Goal: Communication & Community: Answer question/provide support

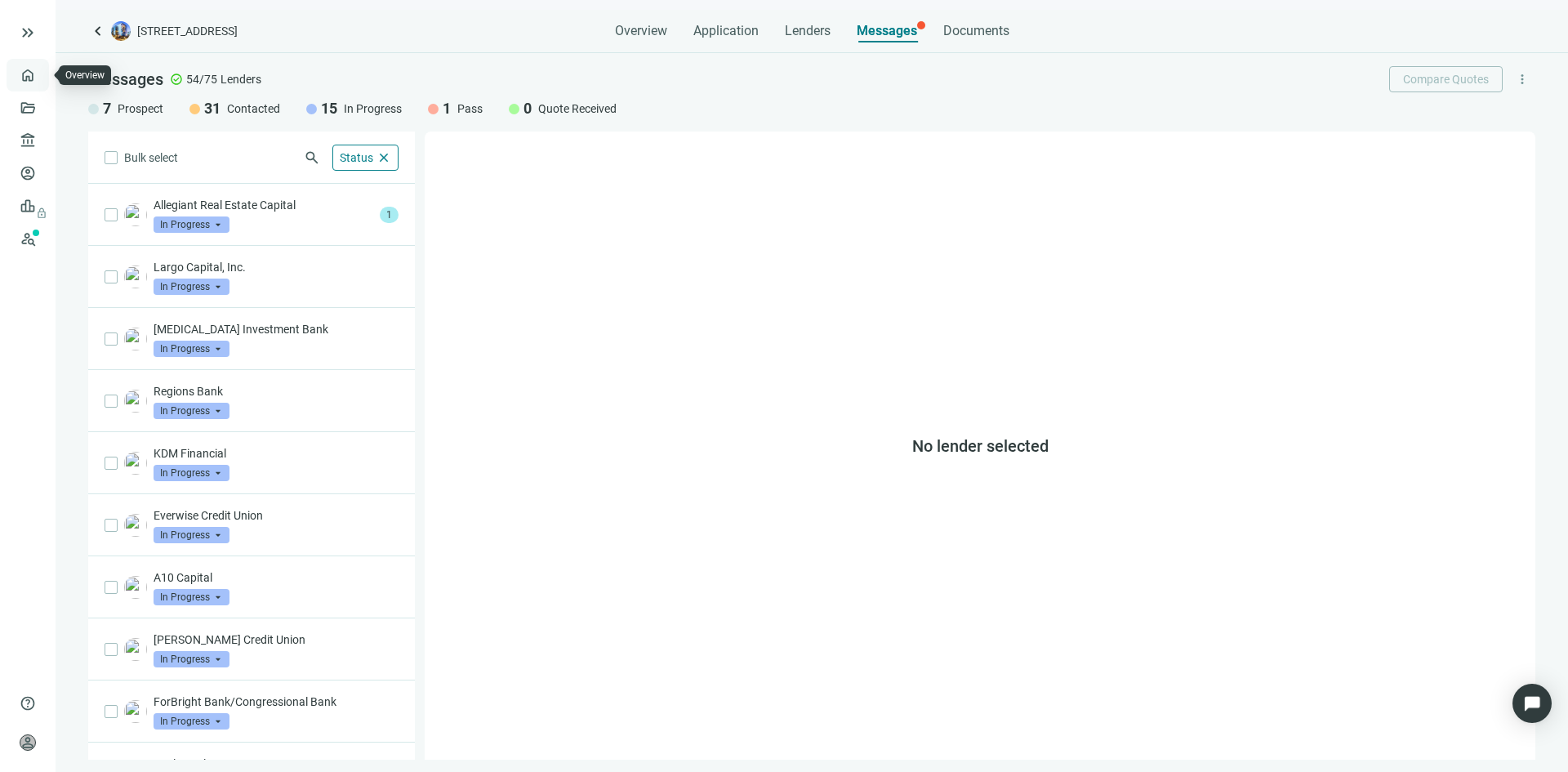
click at [41, 77] on link "Overview" at bounding box center [64, 76] width 48 height 13
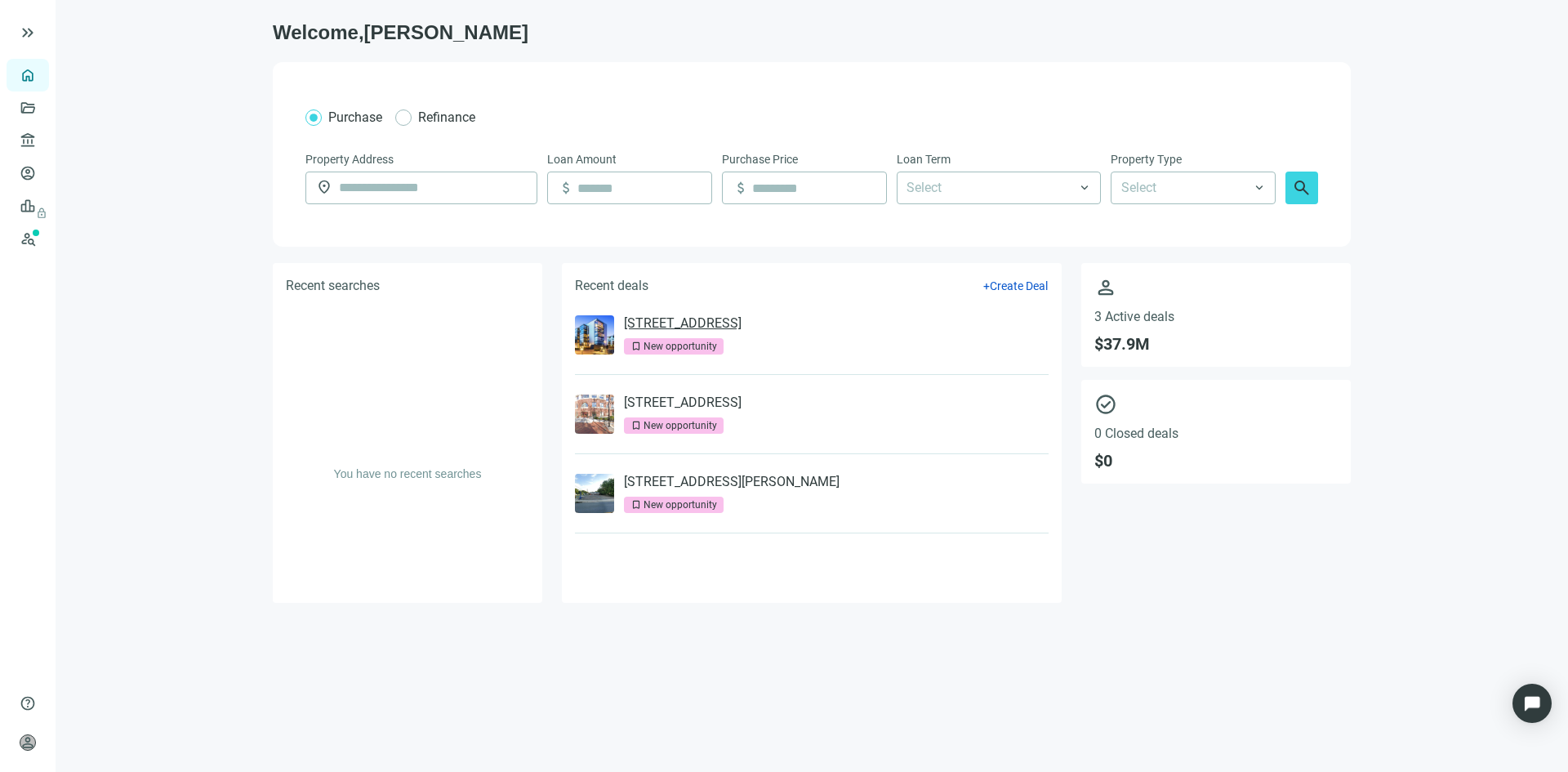
click at [672, 322] on link "[STREET_ADDRESS]" at bounding box center [683, 323] width 118 height 16
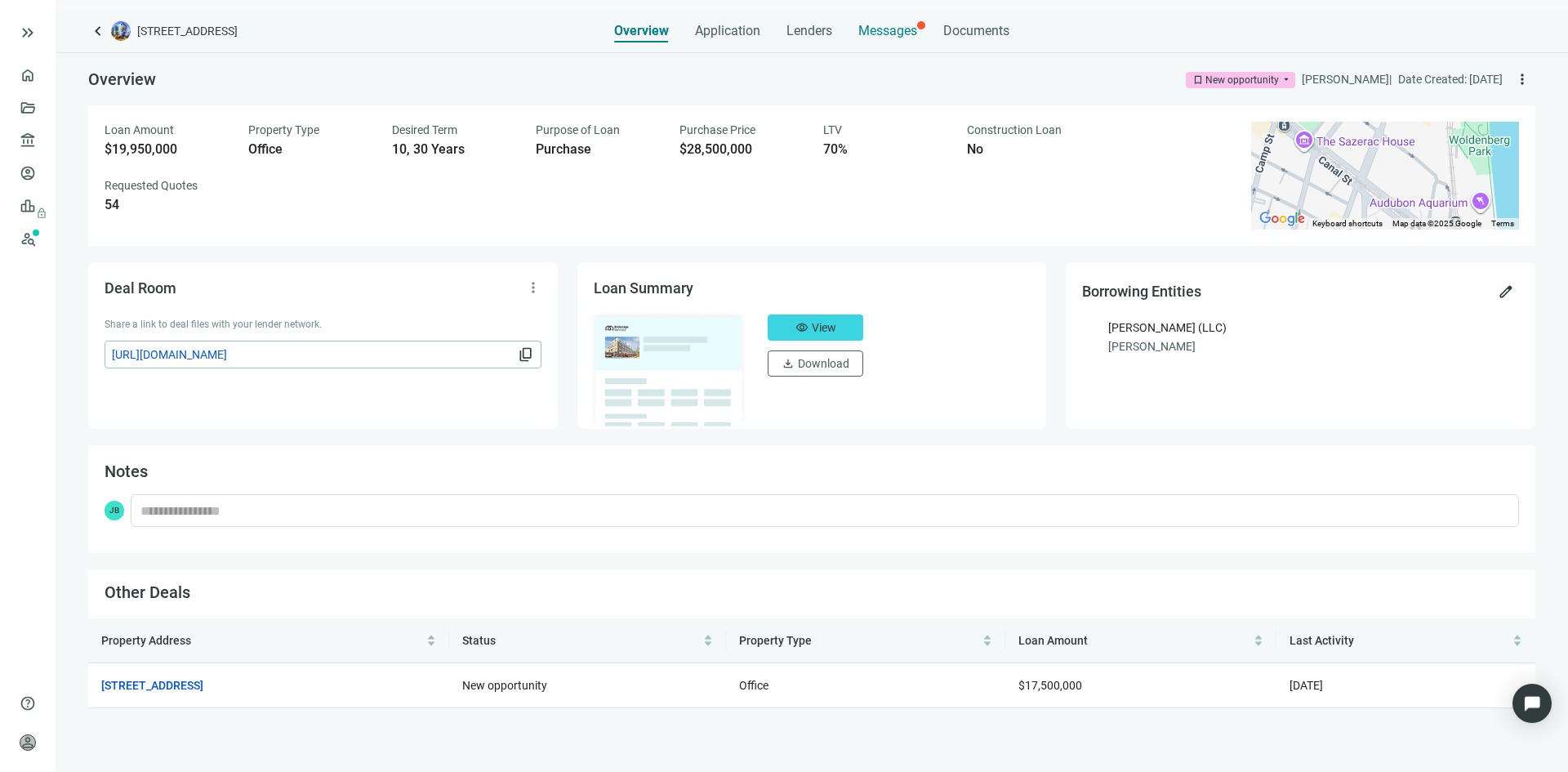
click at [880, 28] on span "Messages" at bounding box center [888, 30] width 59 height 15
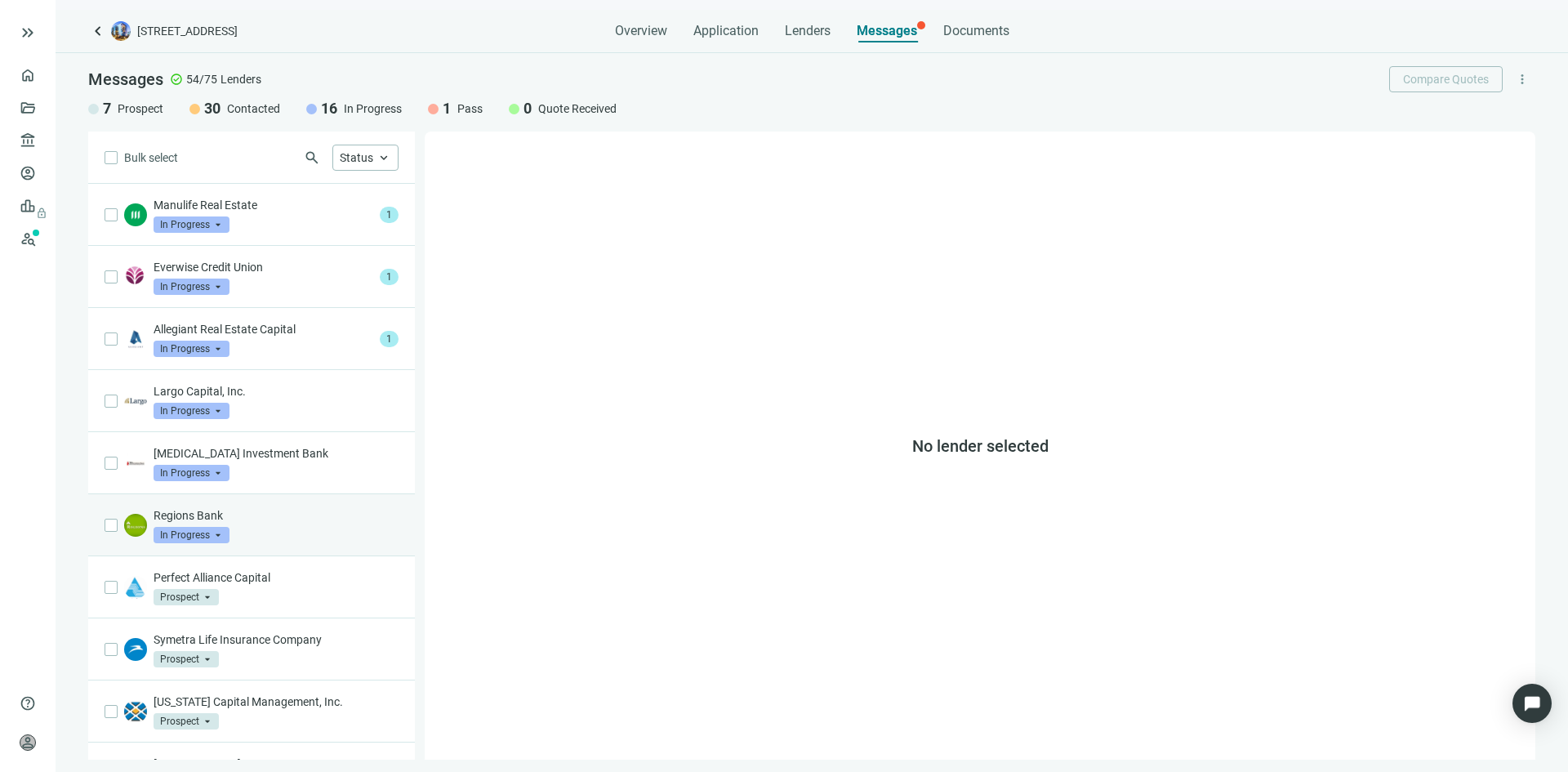
click at [275, 526] on div "Regions Bank In Progress arrow_drop_down" at bounding box center [276, 525] width 245 height 36
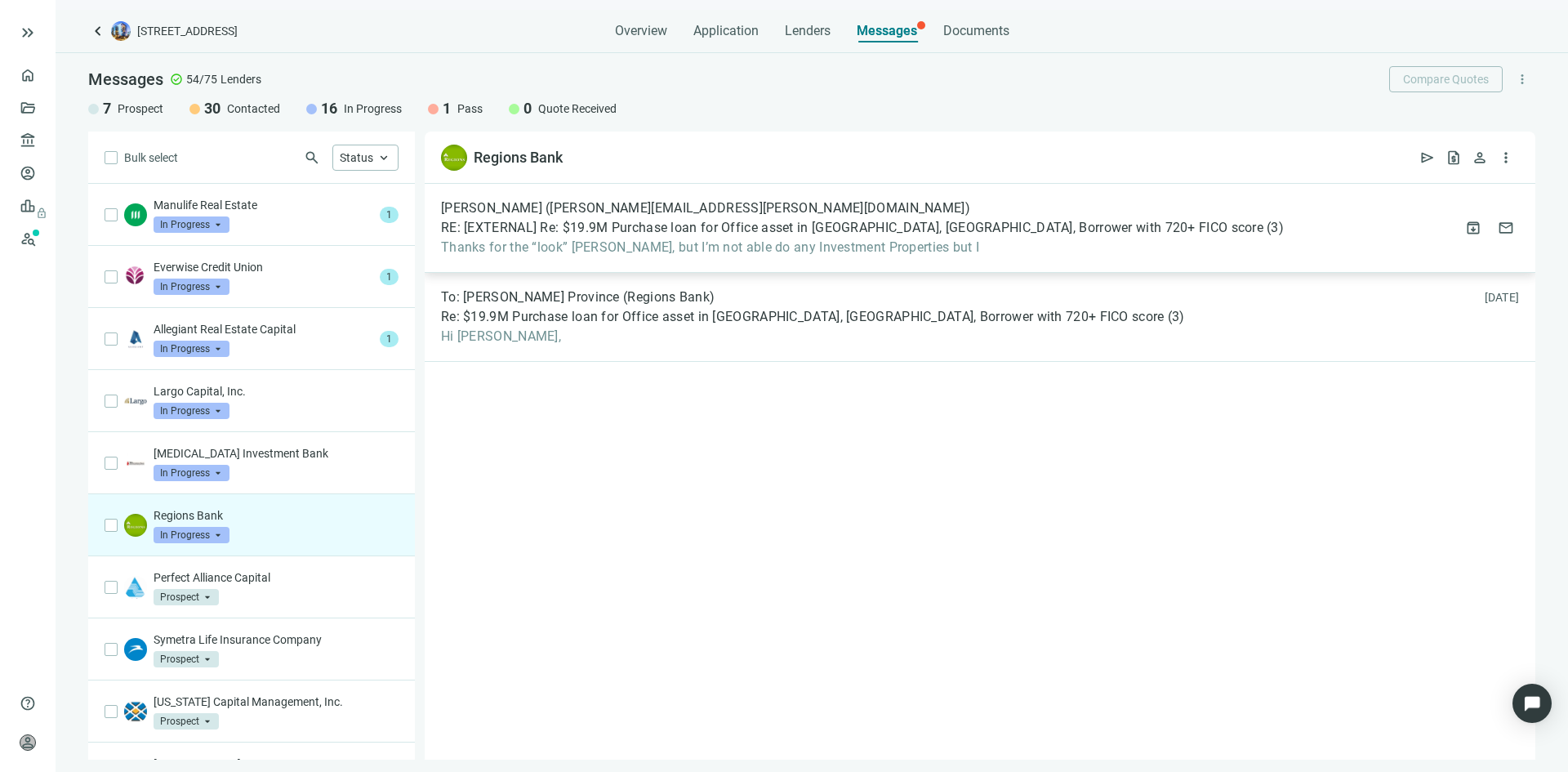
click at [650, 242] on span "Thanks for the “look” [PERSON_NAME], but I’m not able do any Investment Propert…" at bounding box center [862, 247] width 843 height 16
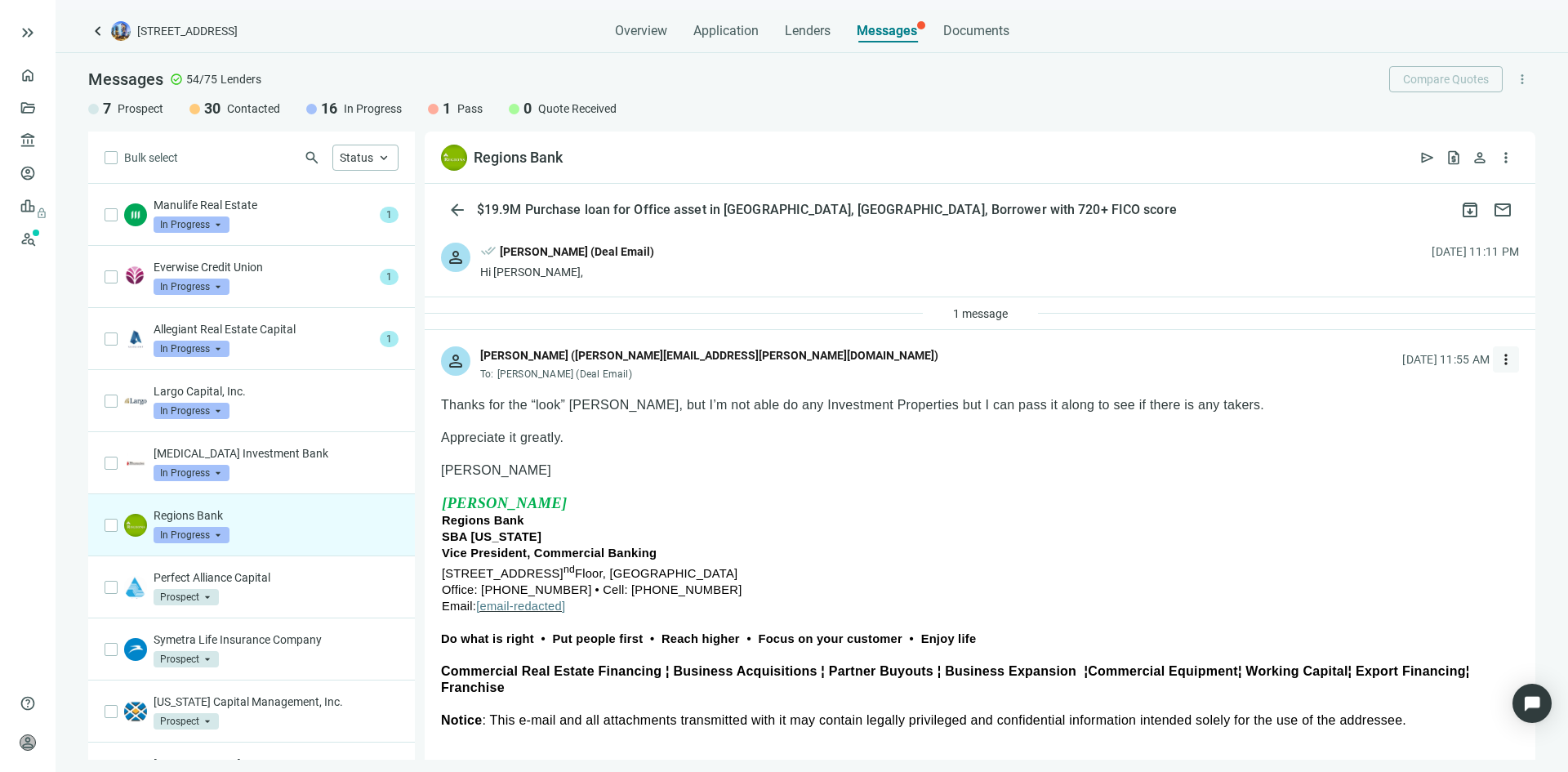
click at [1498, 364] on span "more_vert" at bounding box center [1506, 359] width 16 height 16
click at [1406, 398] on div "reply Reply" at bounding box center [1416, 397] width 173 height 29
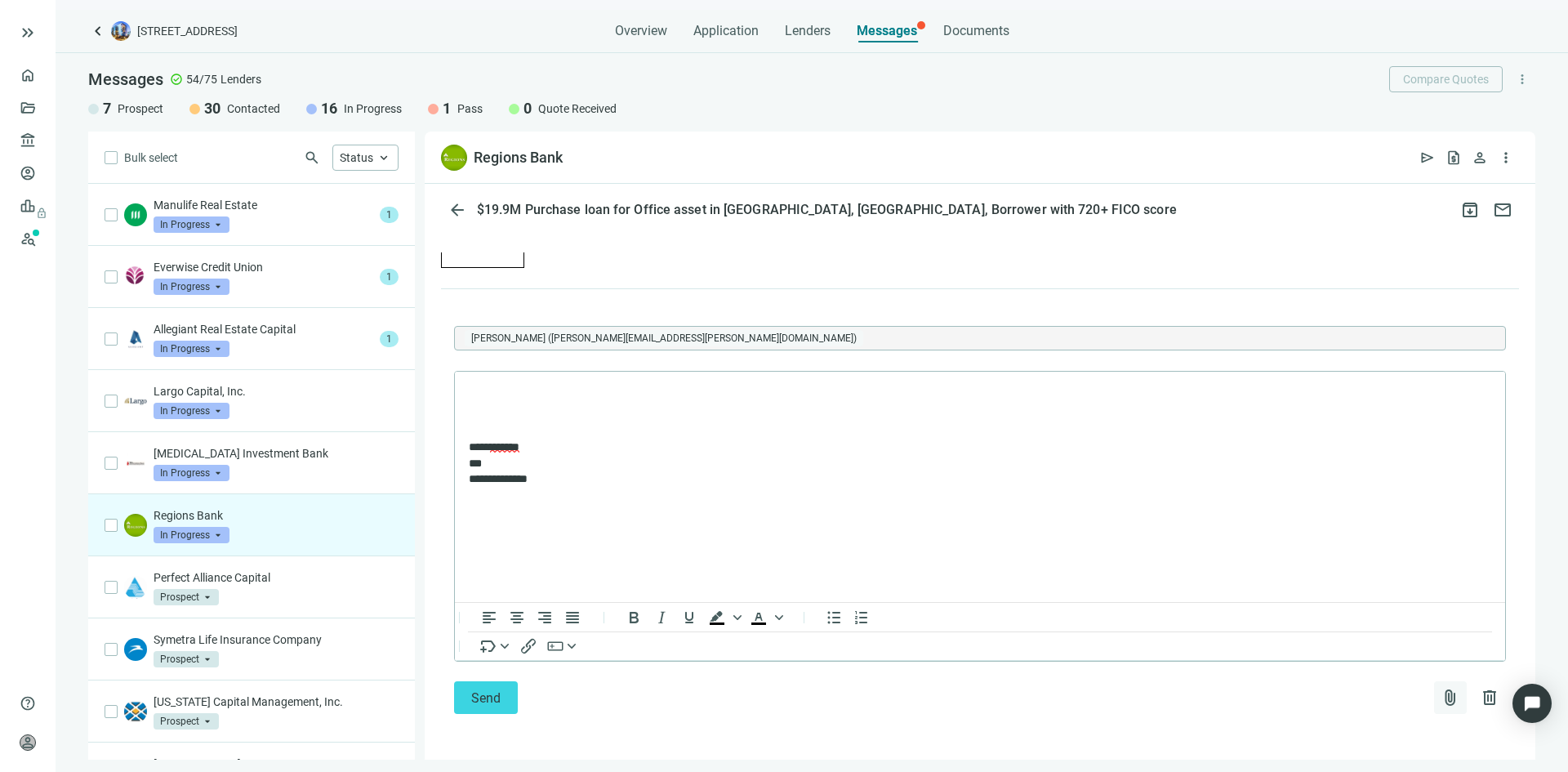
click at [1440, 703] on span "attach_file" at bounding box center [1450, 697] width 20 height 20
click at [1338, 633] on span "Сhoose from deal documents" at bounding box center [1362, 632] width 148 height 13
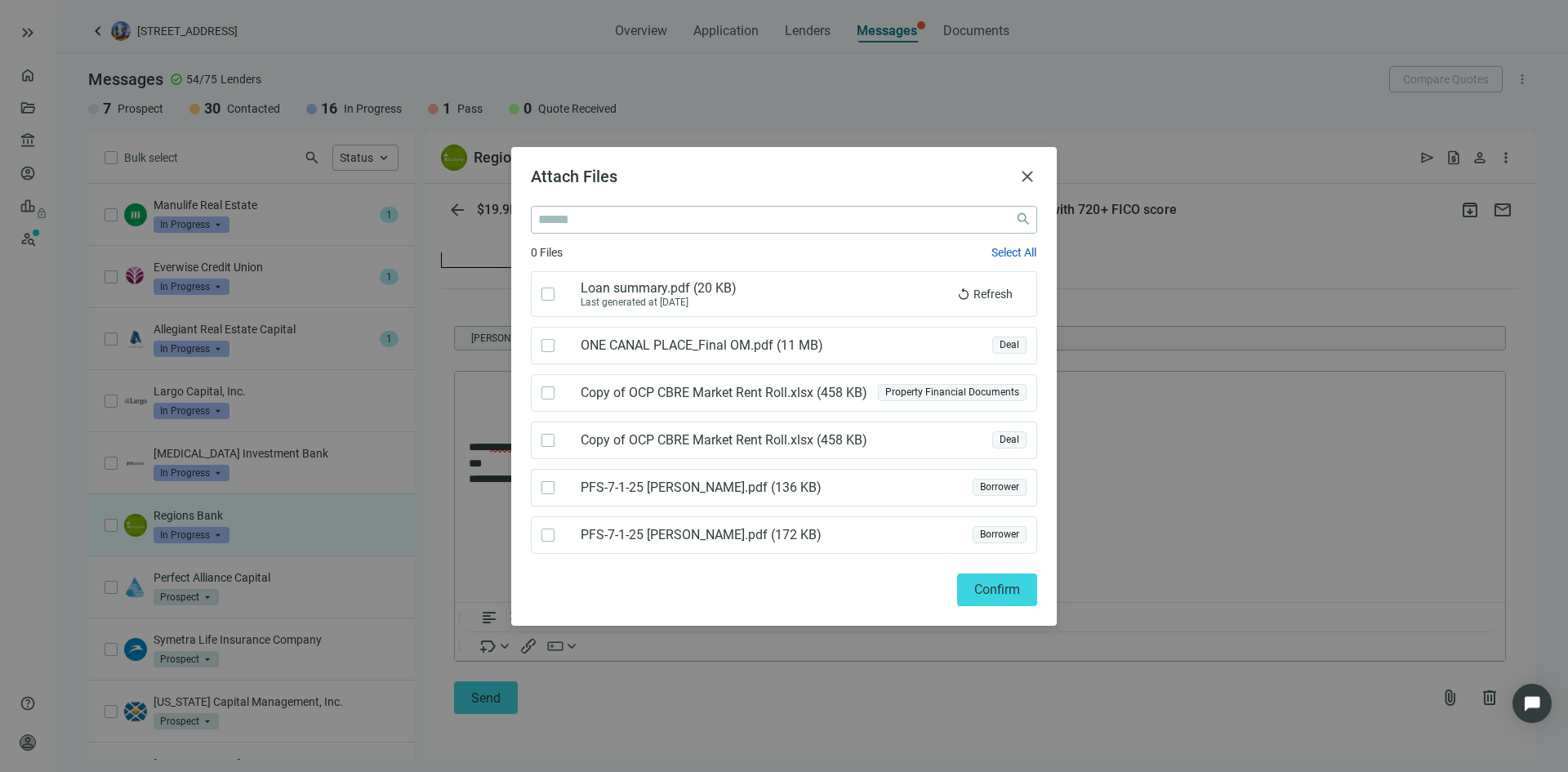
drag, startPoint x: 1023, startPoint y: 177, endPoint x: 1003, endPoint y: 186, distance: 21.9
click at [1023, 177] on span "close" at bounding box center [1027, 176] width 20 height 20
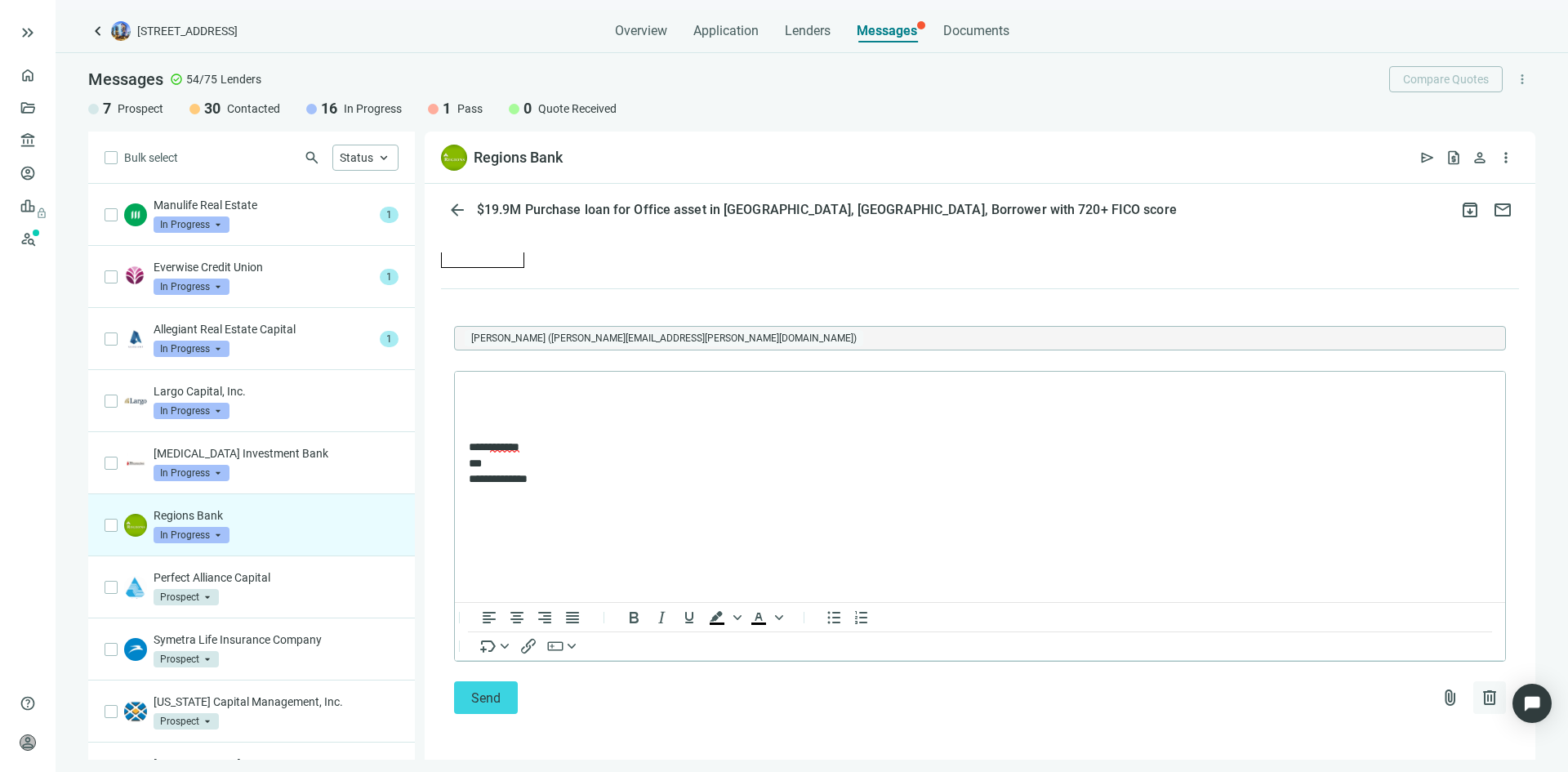
click at [1480, 694] on span "delete" at bounding box center [1490, 697] width 20 height 20
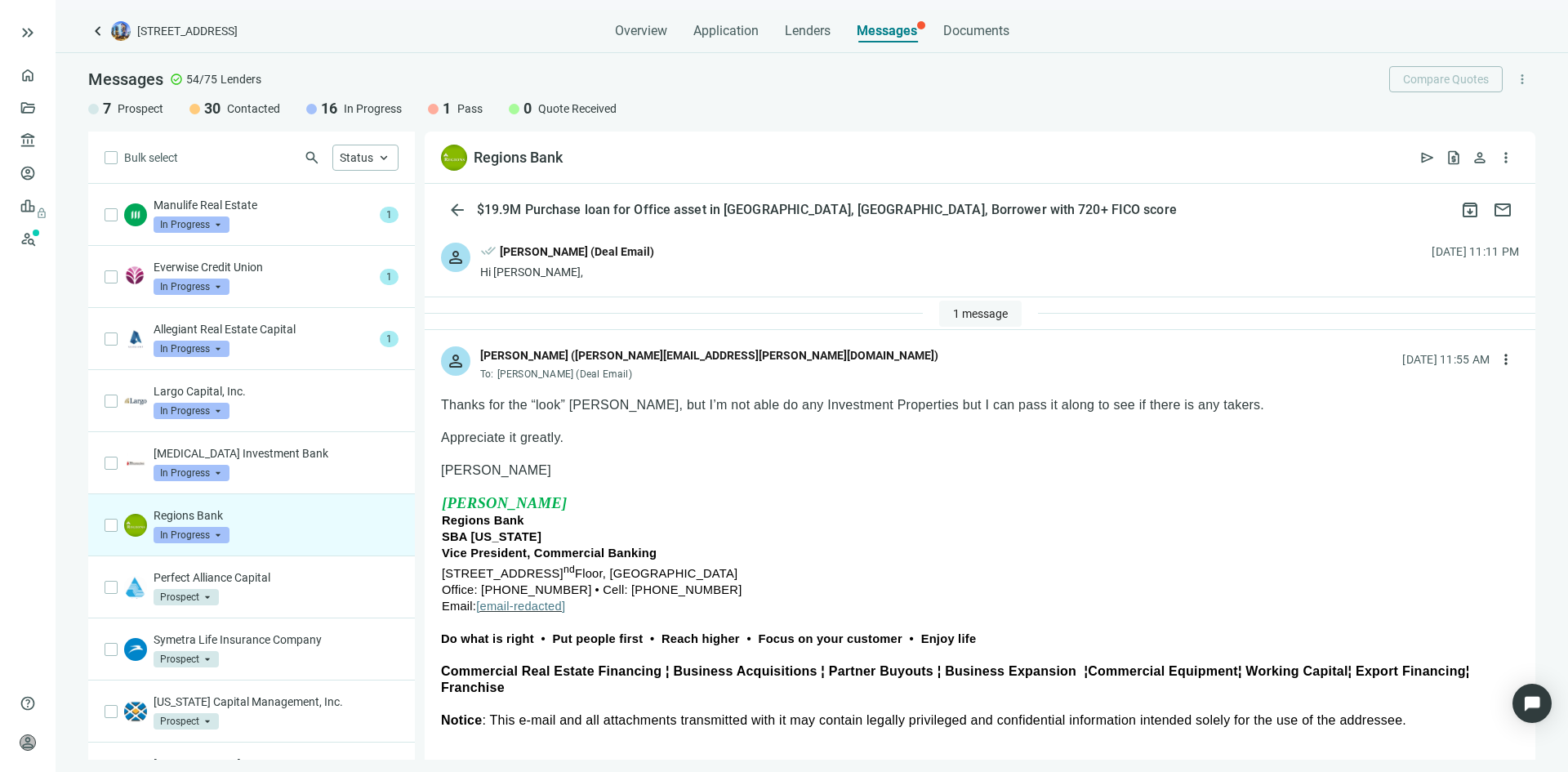
click at [959, 319] on span "1 message" at bounding box center [980, 314] width 55 height 13
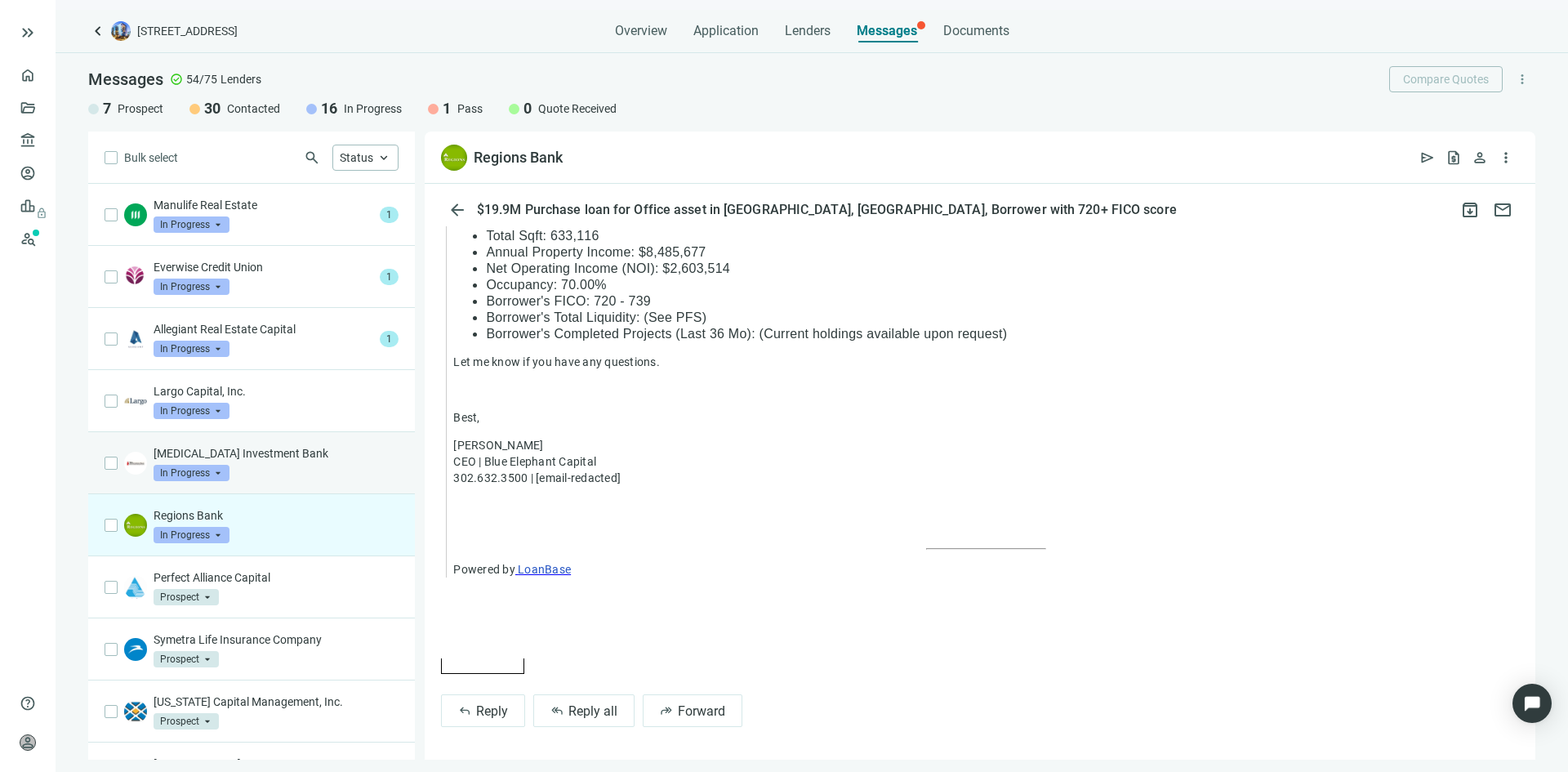
click at [286, 460] on p "[MEDICAL_DATA] Investment Bank" at bounding box center [276, 453] width 245 height 16
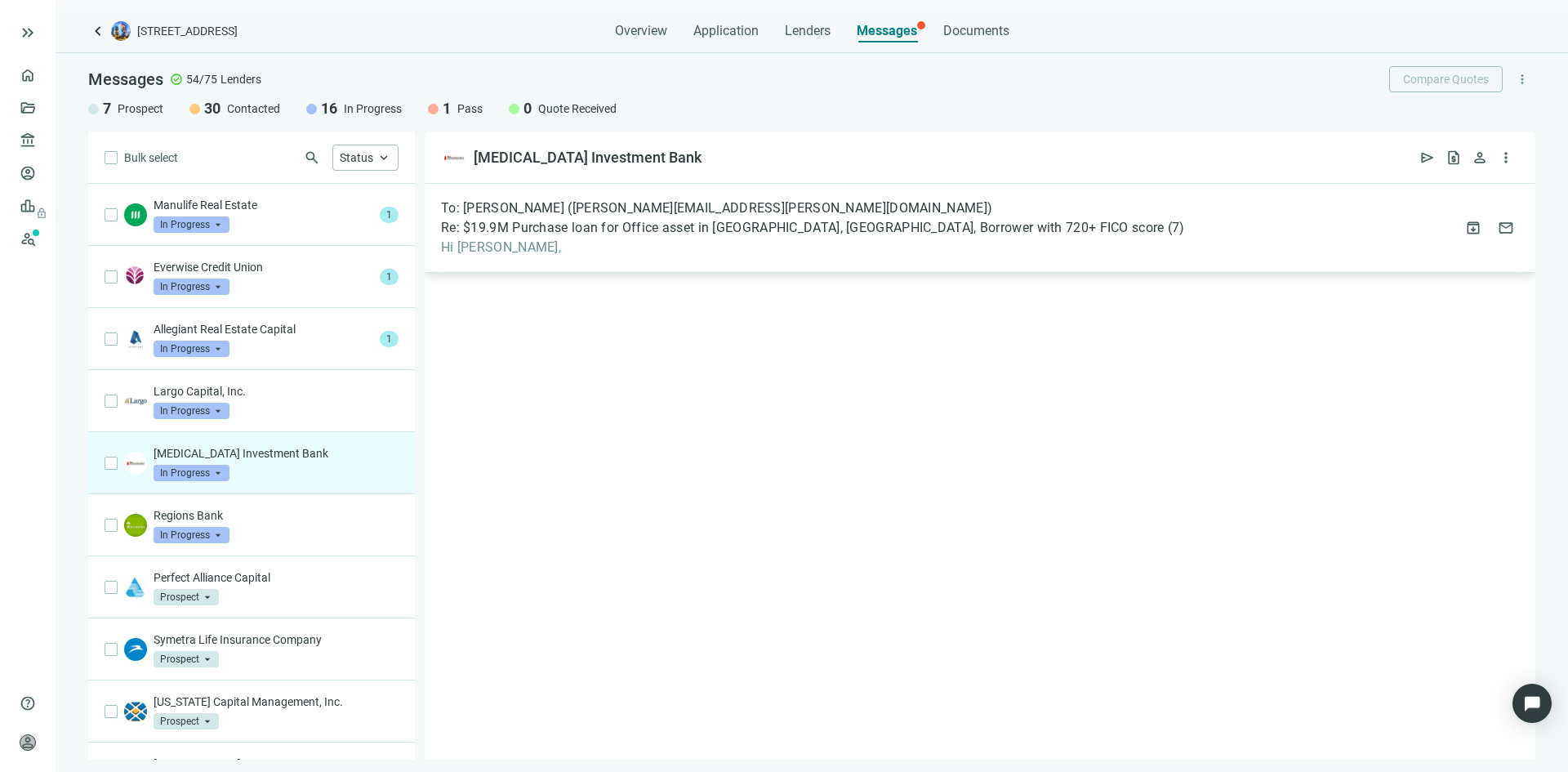
click at [605, 241] on span "Hi [PERSON_NAME]," at bounding box center [813, 247] width 744 height 16
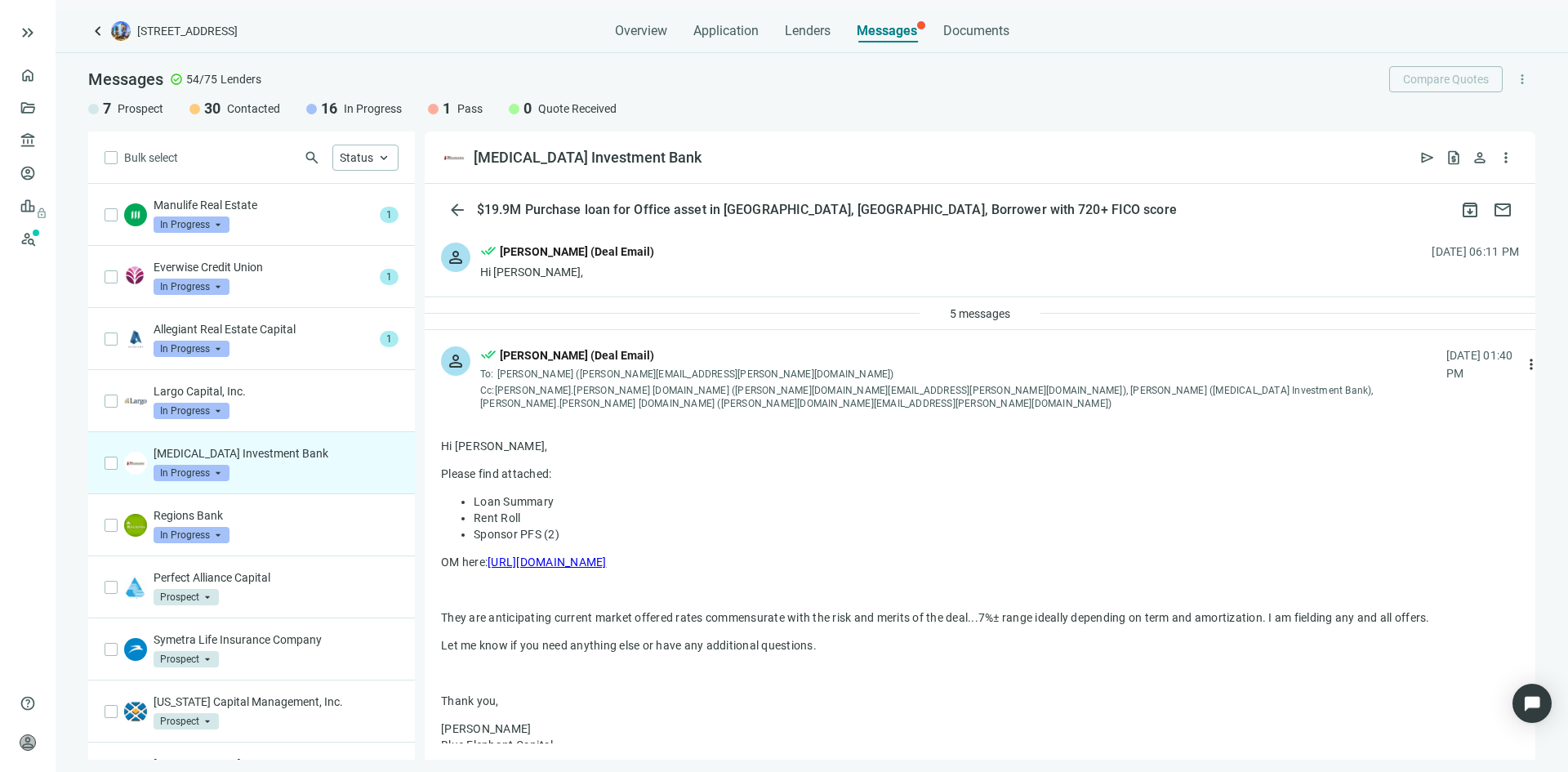
click at [606, 564] on link "[URL][DOMAIN_NAME]" at bounding box center [547, 562] width 119 height 13
